Goal: Information Seeking & Learning: Learn about a topic

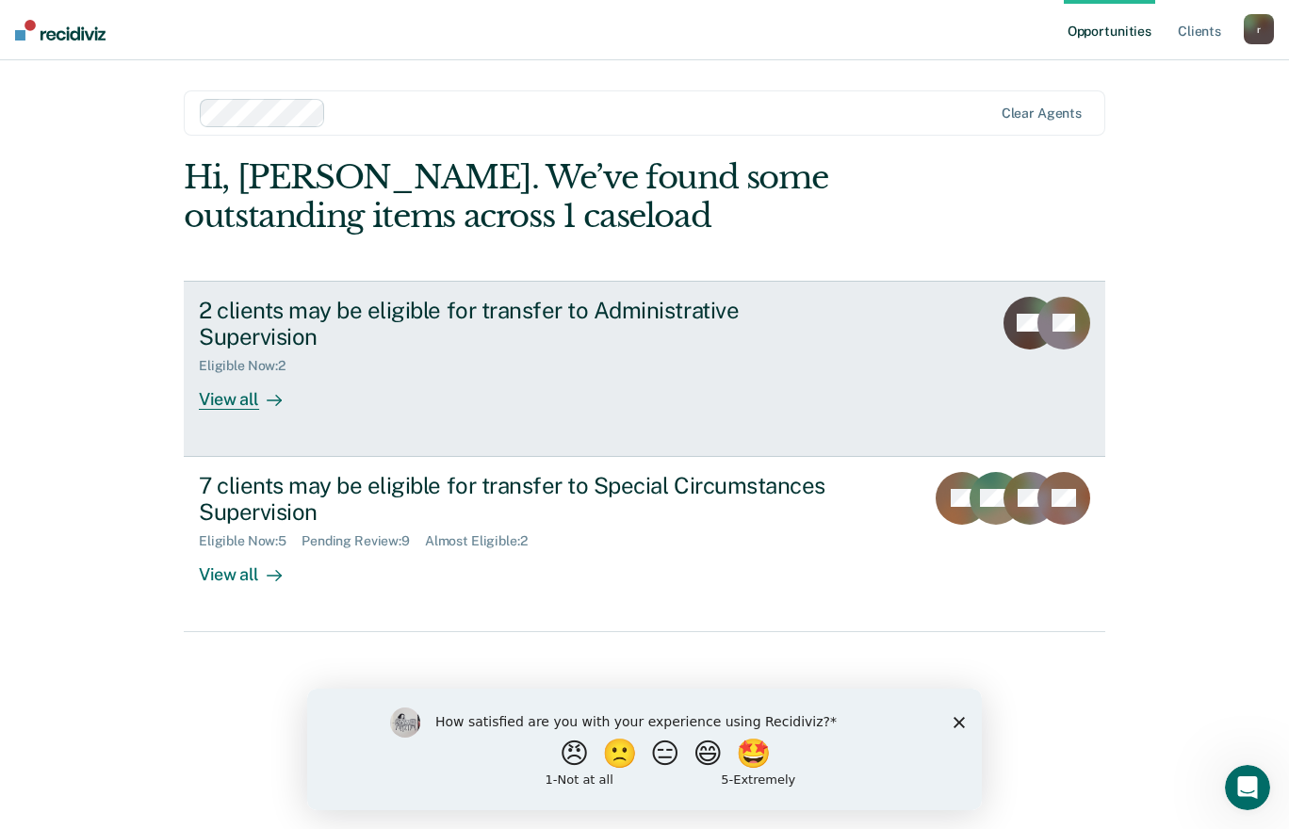
click at [235, 378] on div "View all" at bounding box center [252, 392] width 106 height 37
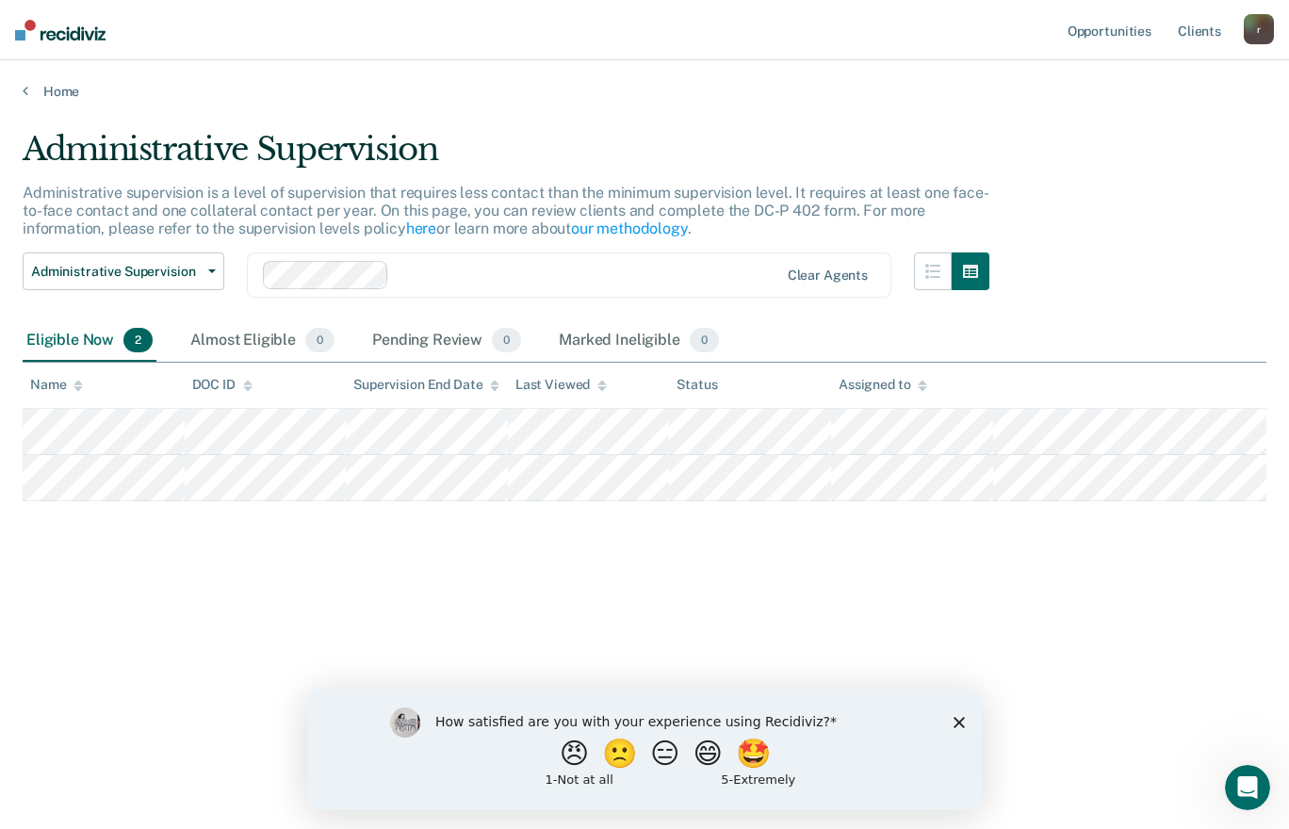
click at [957, 724] on polygon "Close survey" at bounding box center [959, 721] width 11 height 11
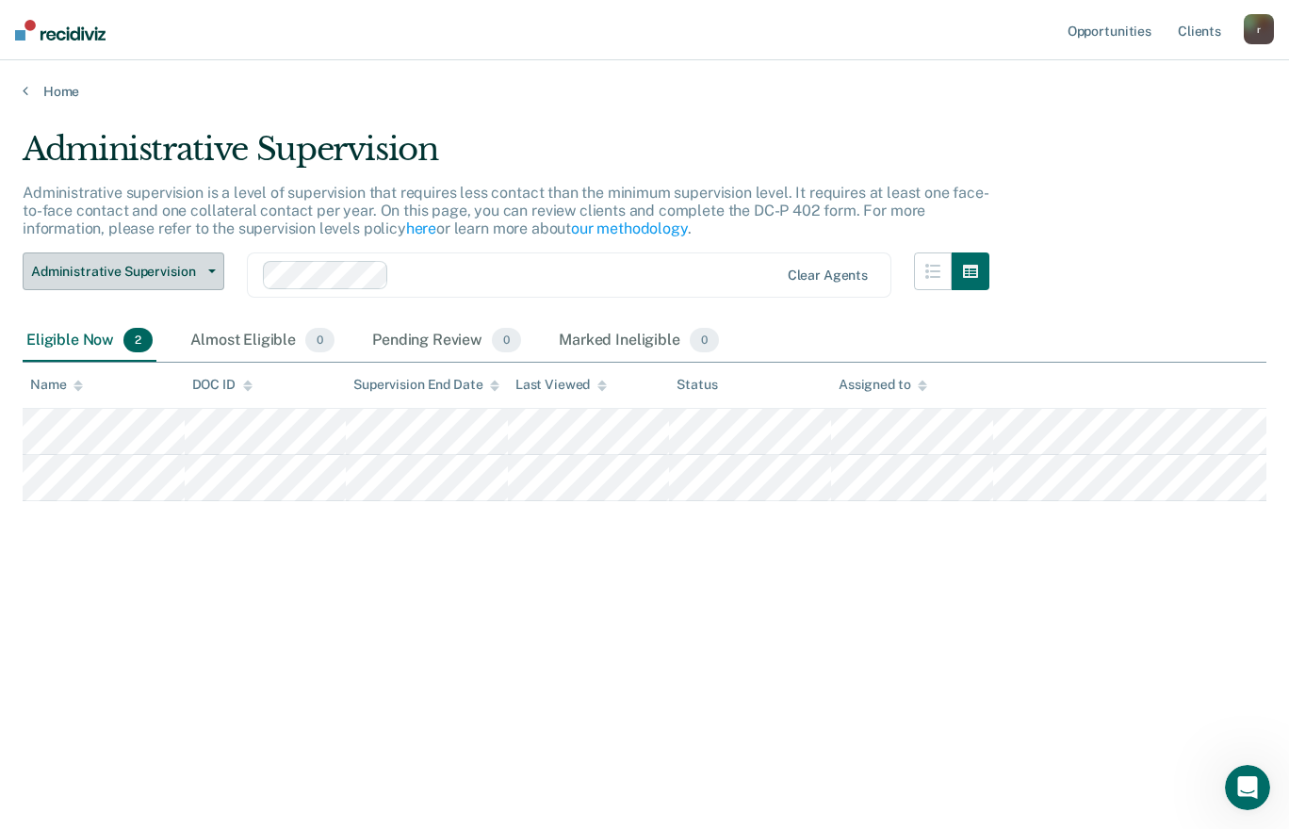
click at [201, 277] on button "Administrative Supervision" at bounding box center [124, 272] width 202 height 38
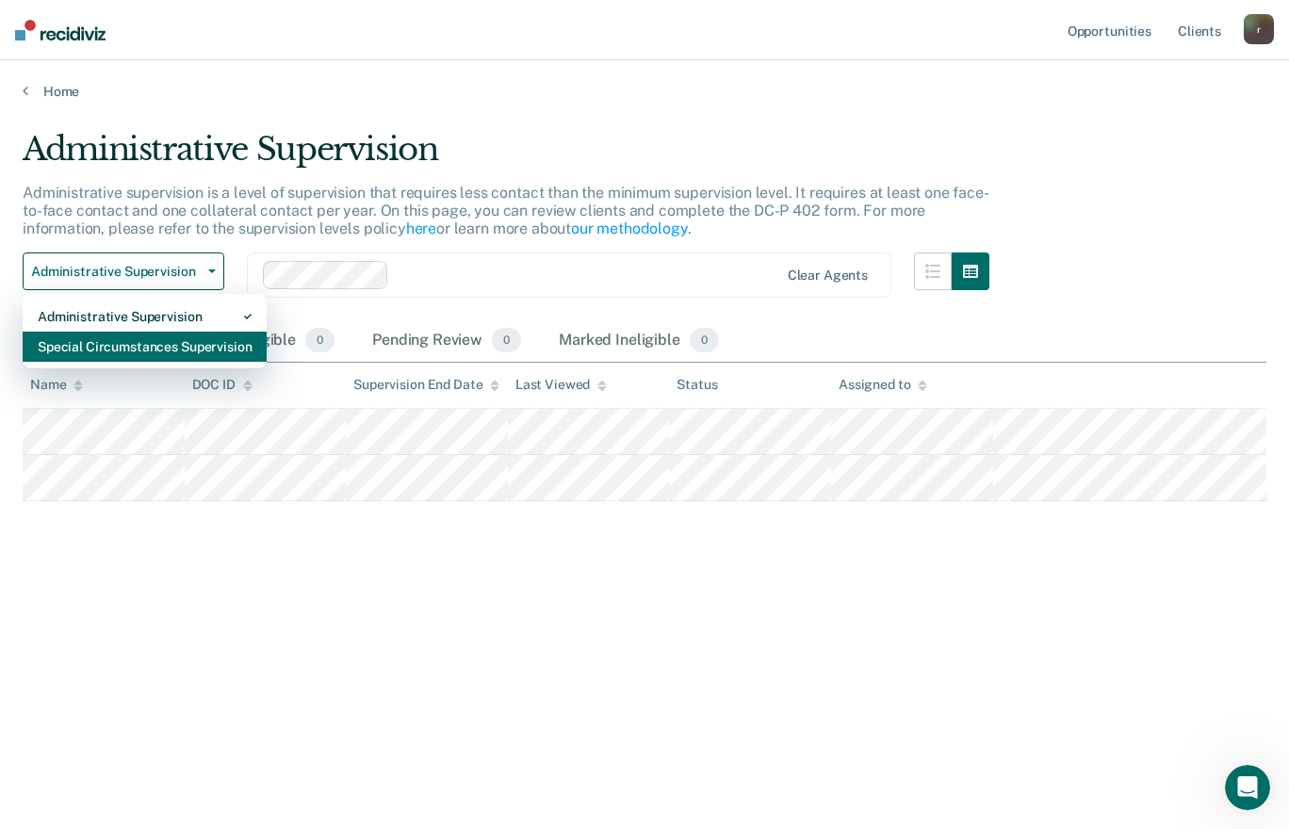
click at [131, 345] on div "Special Circumstances Supervision" at bounding box center [145, 347] width 214 height 30
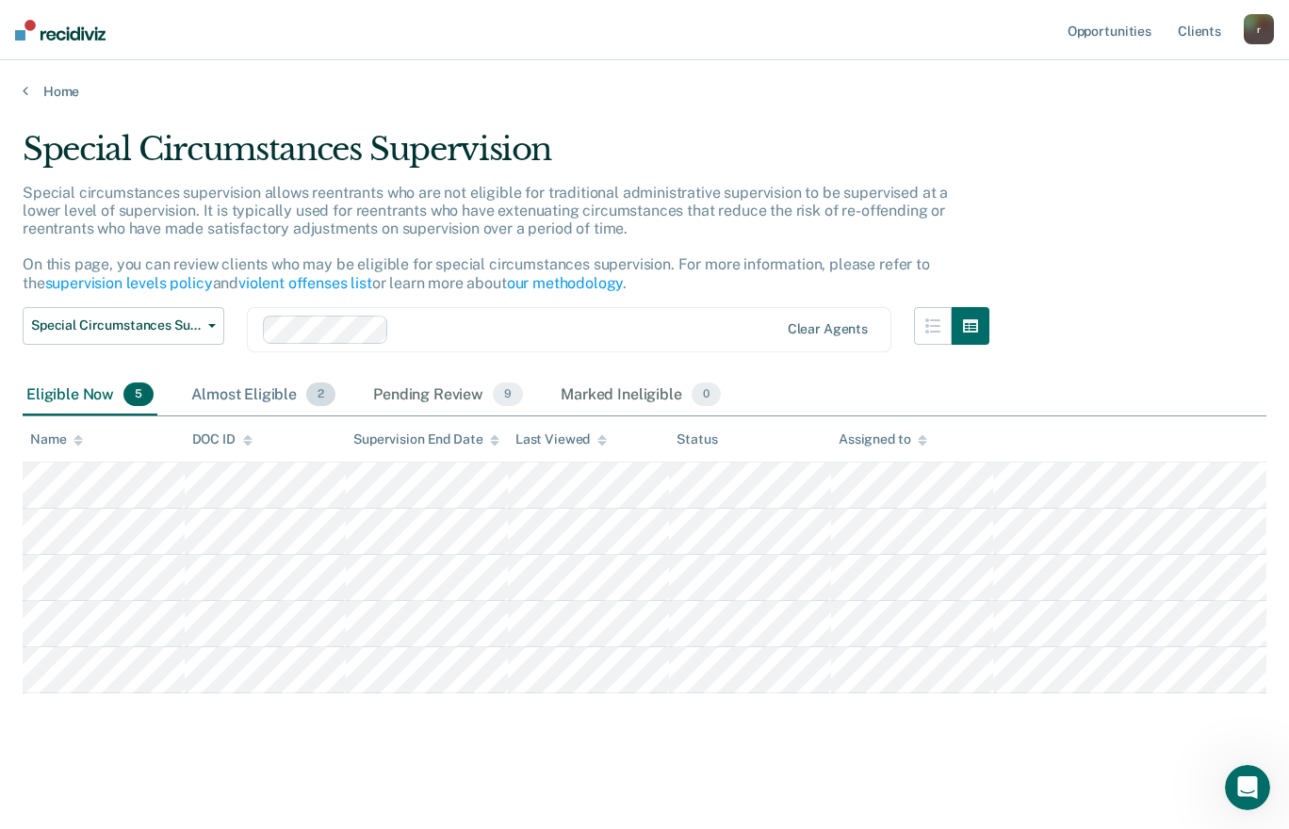
click at [267, 402] on div "Almost Eligible 2" at bounding box center [264, 395] width 152 height 41
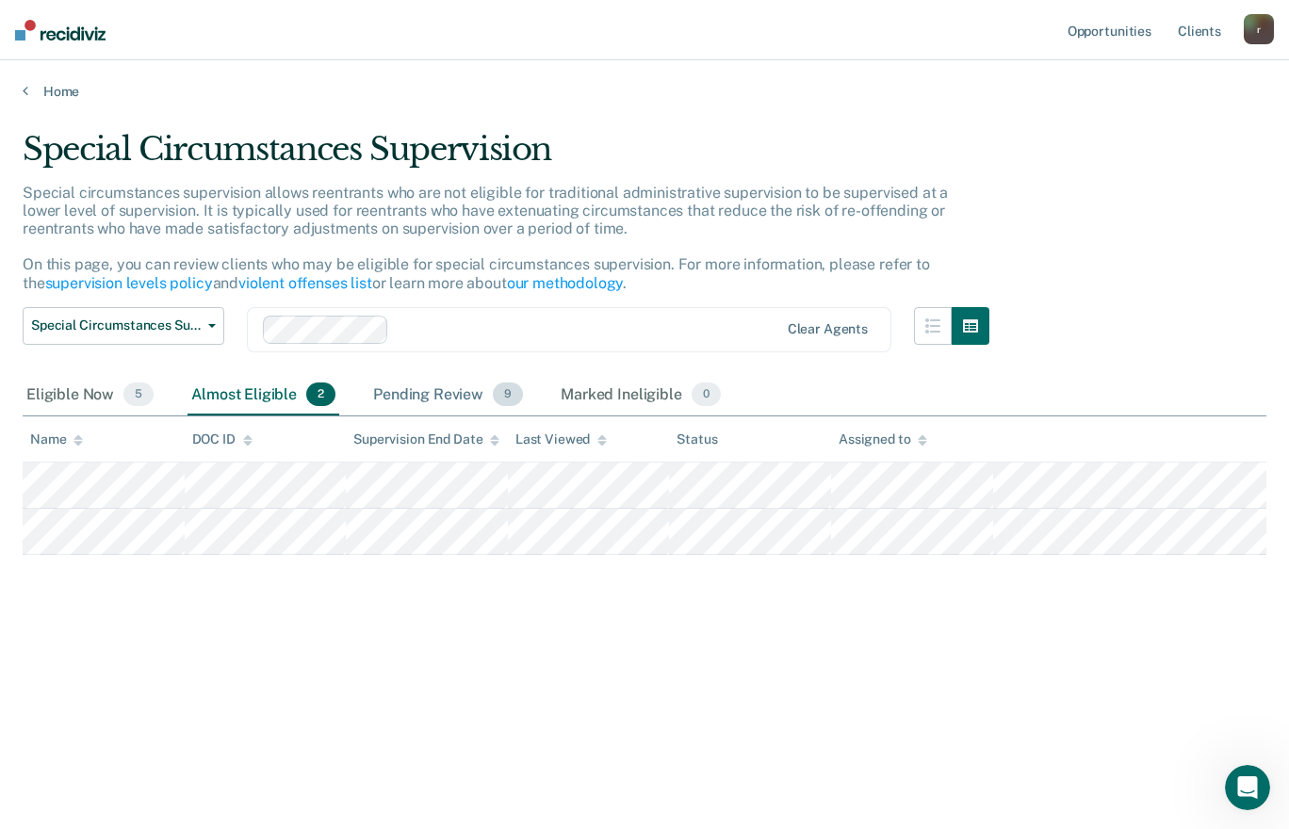
click at [445, 400] on div "Pending Review 9" at bounding box center [447, 395] width 157 height 41
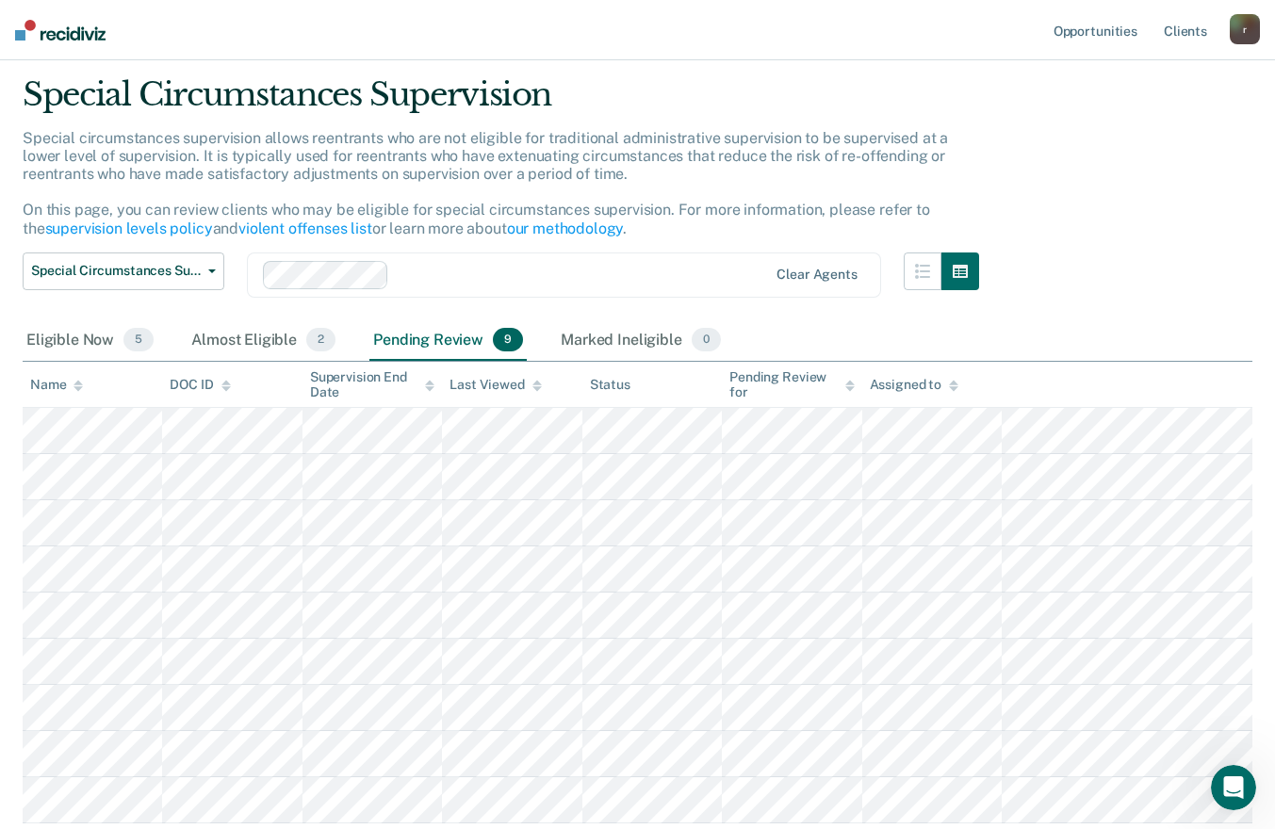
scroll to position [94, 0]
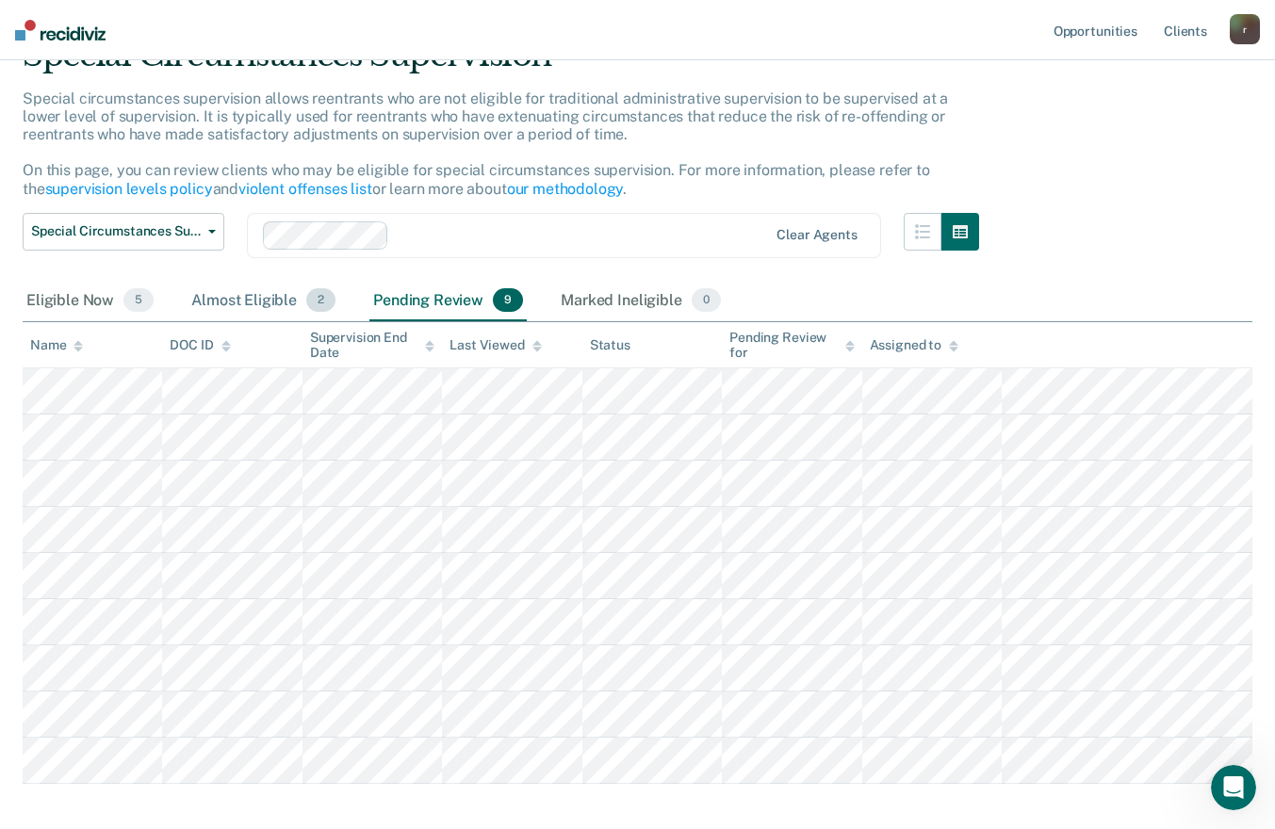
click at [247, 303] on div "Almost Eligible 2" at bounding box center [264, 301] width 152 height 41
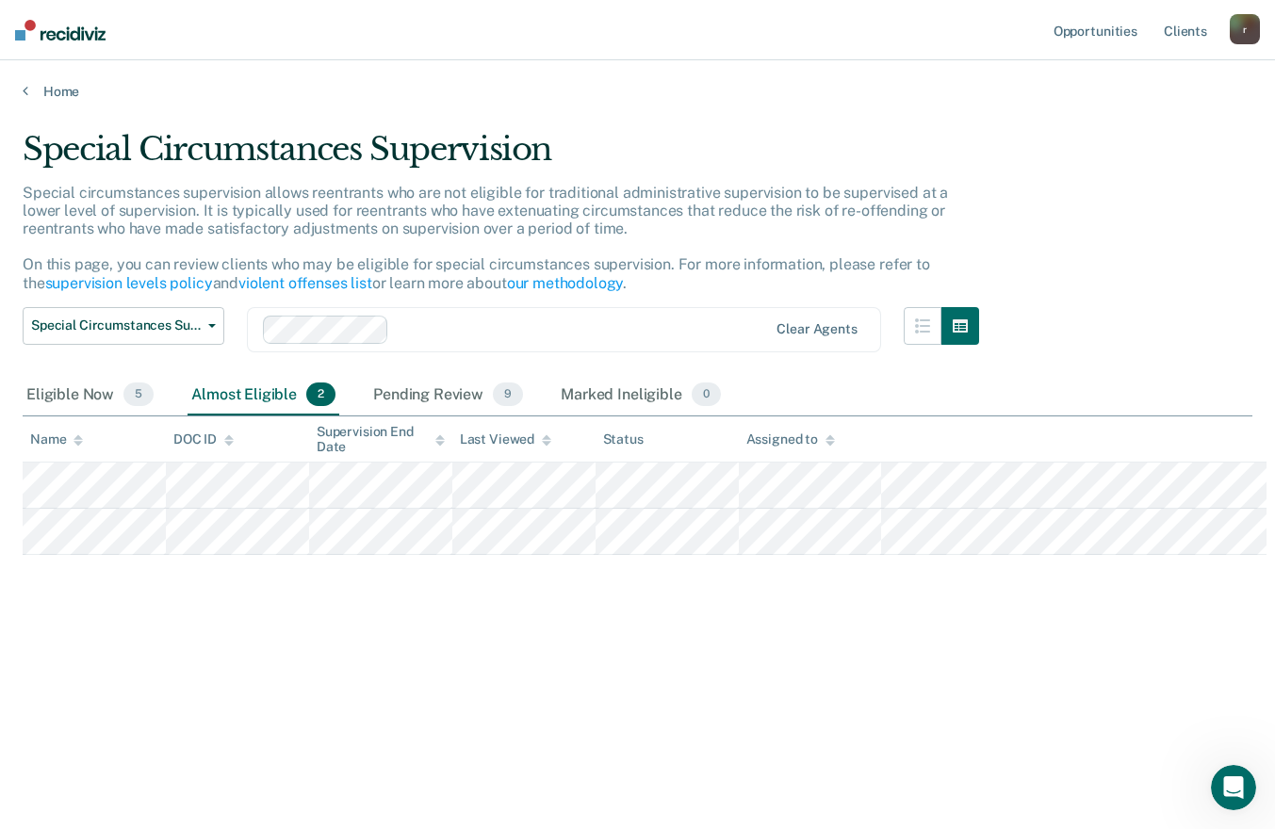
scroll to position [0, 0]
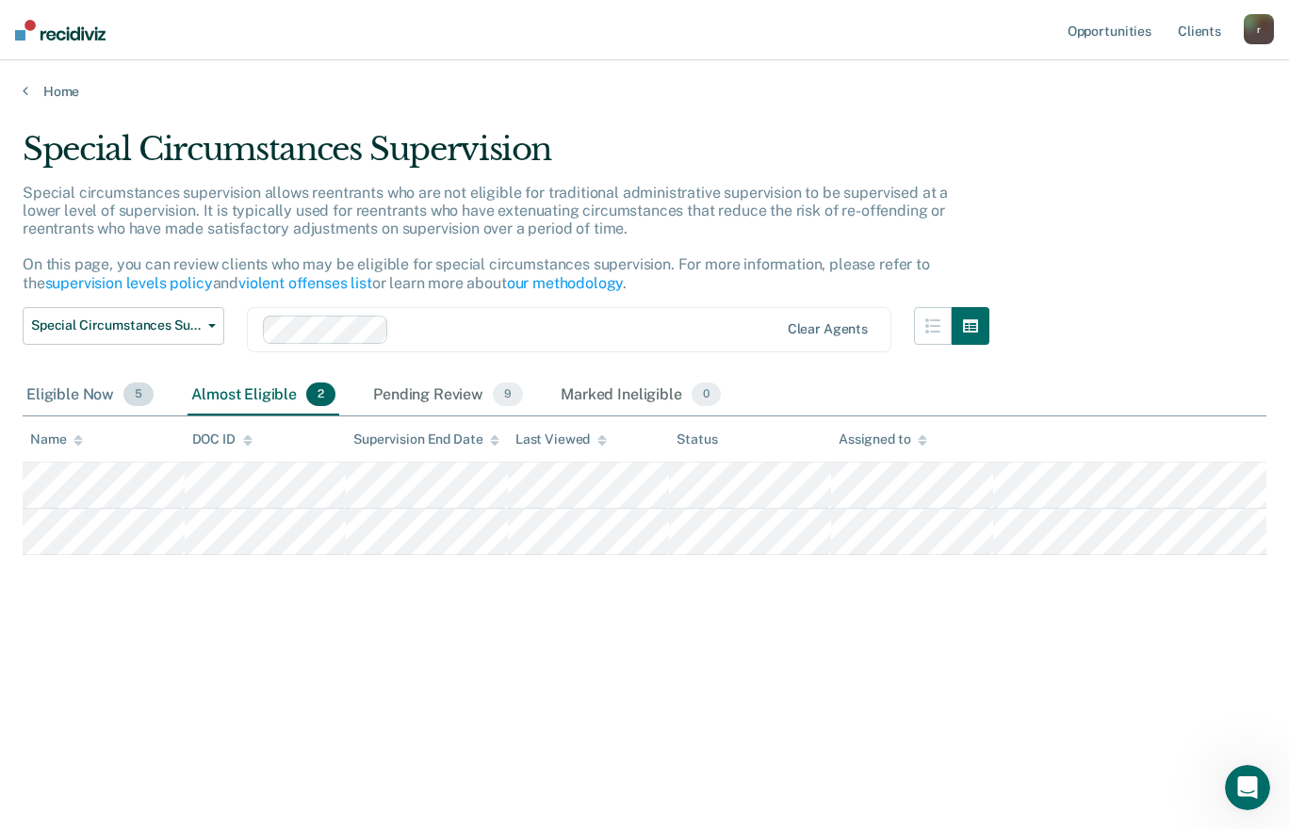
click at [86, 400] on div "Eligible Now 5" at bounding box center [90, 395] width 135 height 41
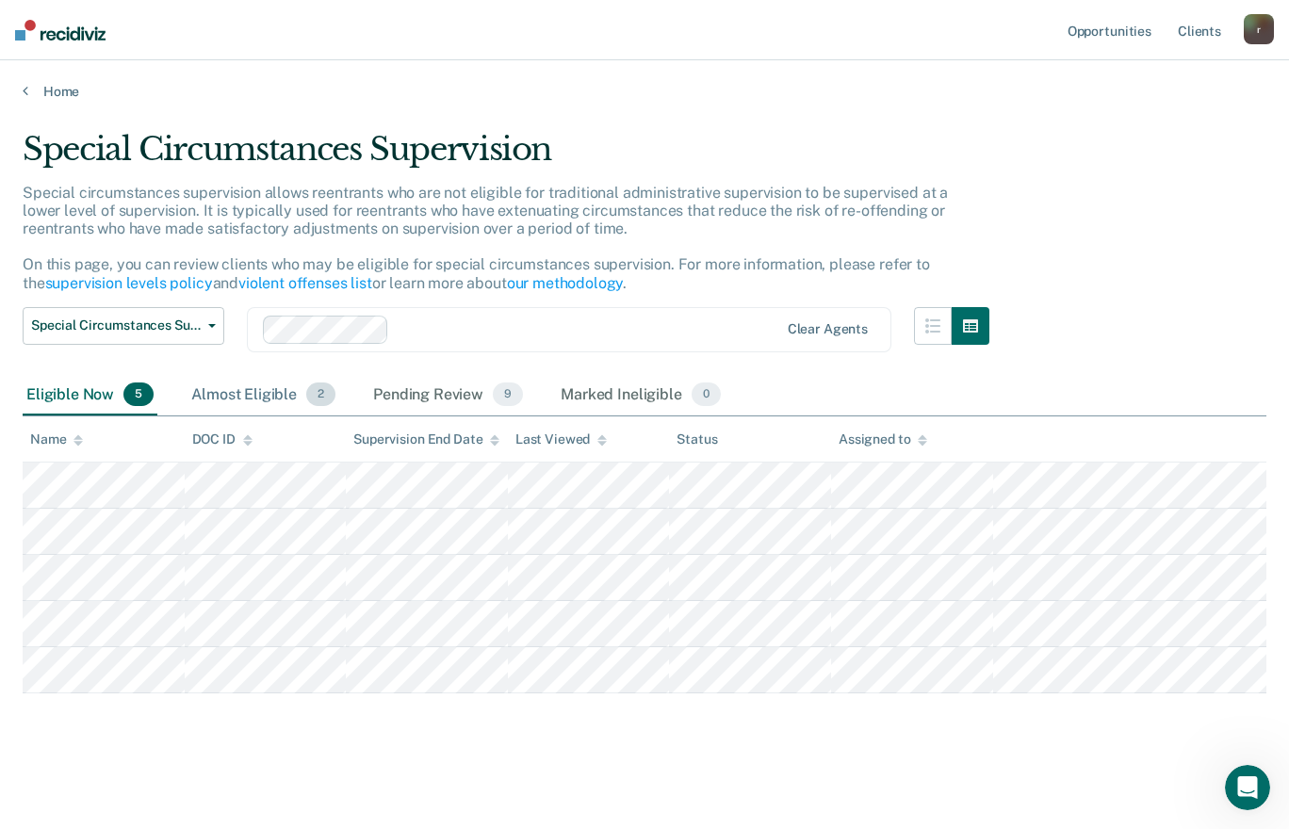
click at [271, 383] on div "Almost Eligible 2" at bounding box center [264, 395] width 152 height 41
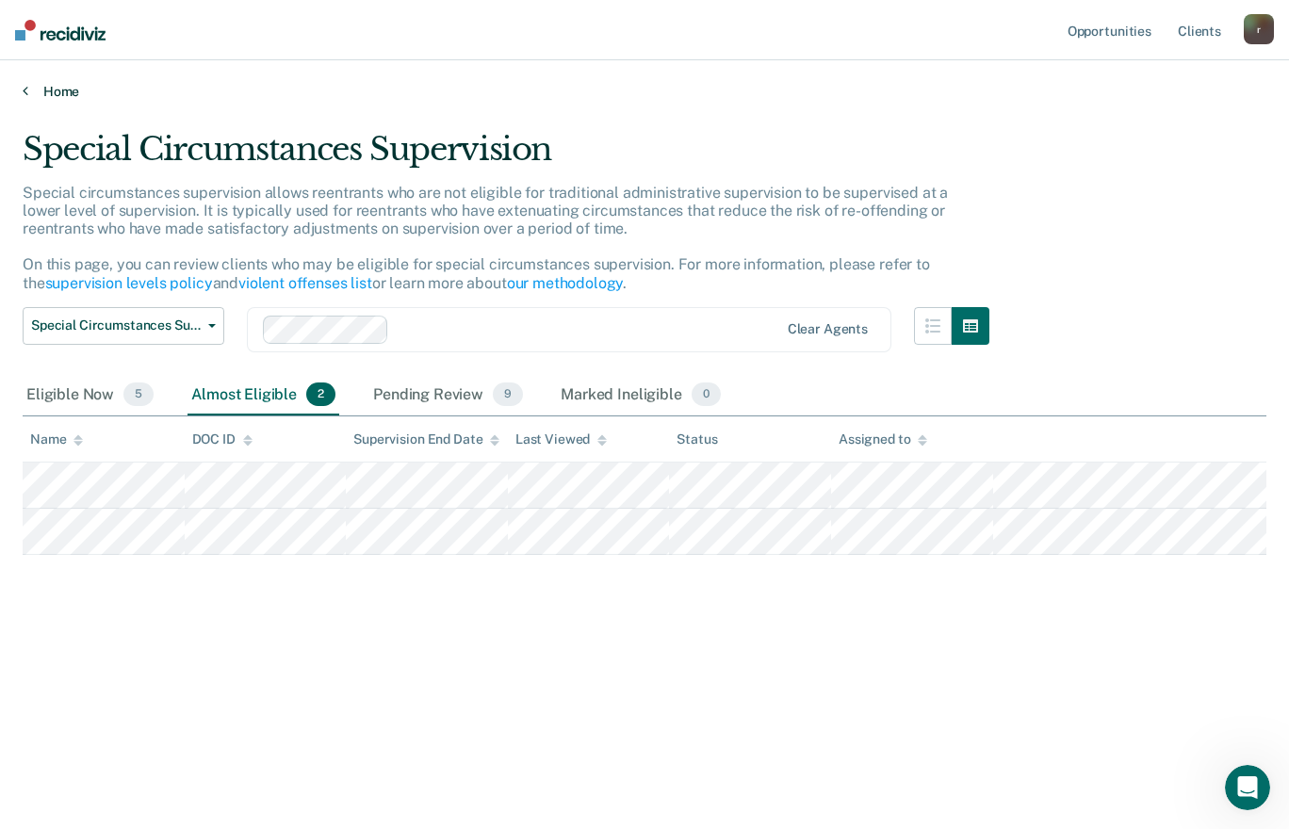
click at [54, 88] on link "Home" at bounding box center [645, 91] width 1244 height 17
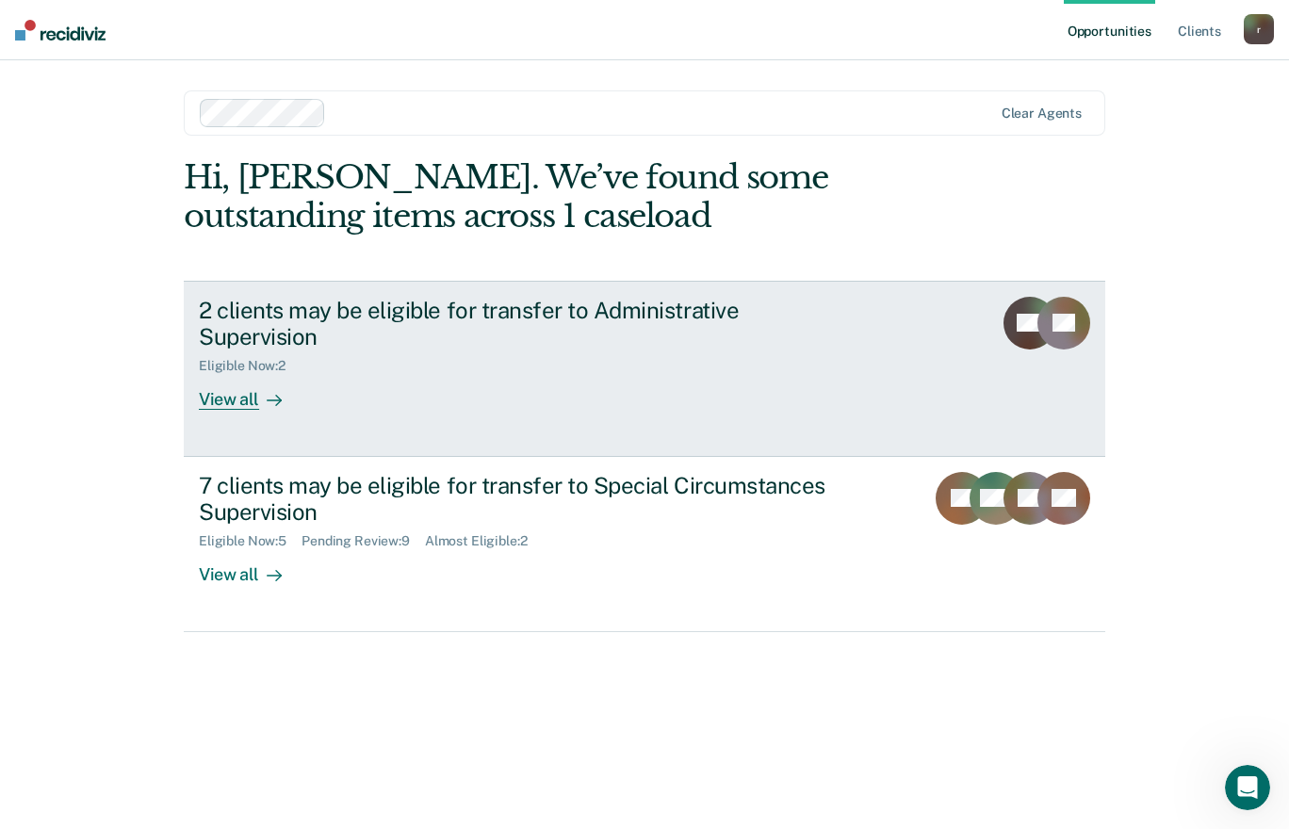
click at [227, 379] on div "View all" at bounding box center [252, 392] width 106 height 37
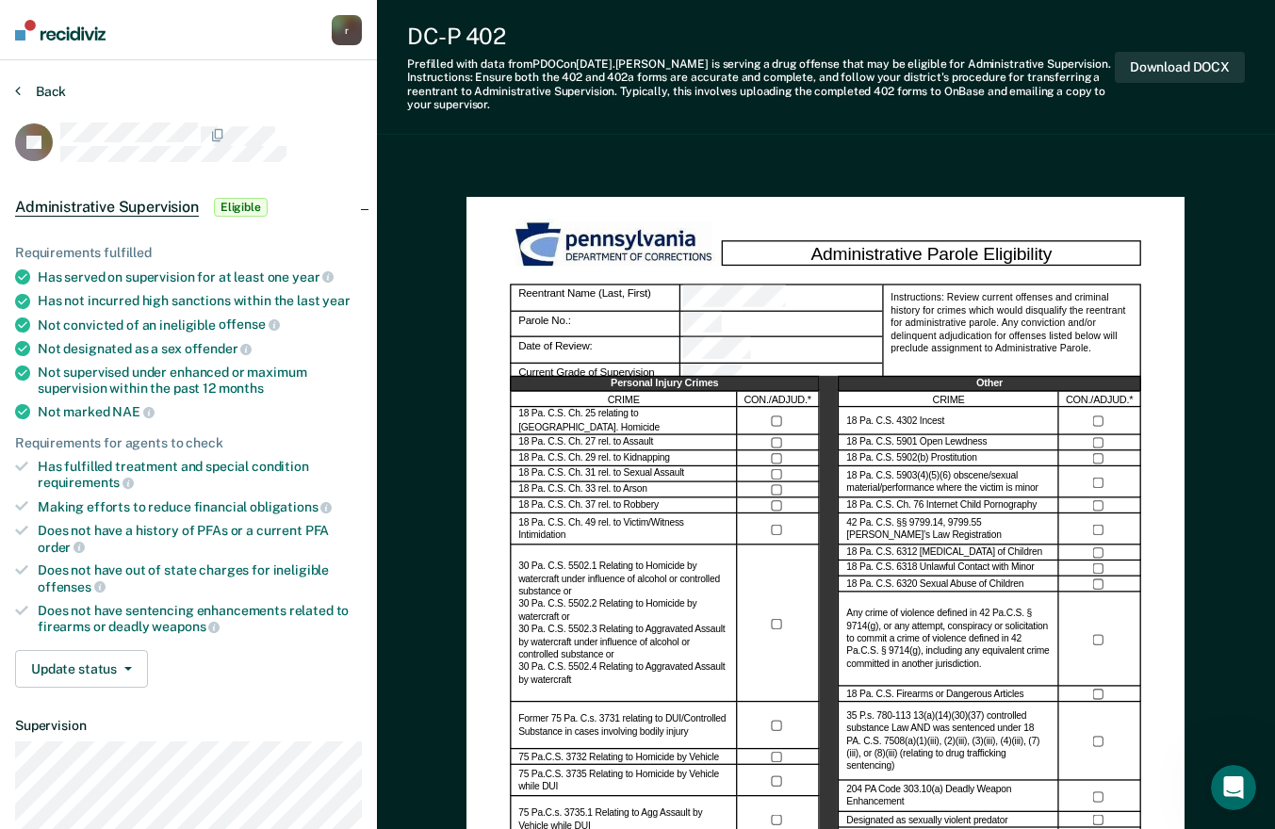
click at [36, 93] on button "Back" at bounding box center [40, 91] width 51 height 17
